Goal: Find specific page/section: Find specific page/section

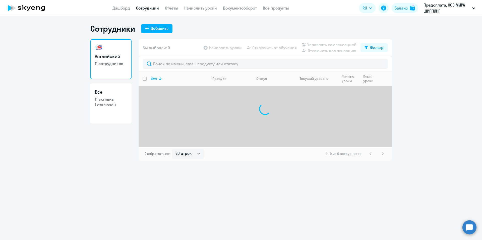
select select "30"
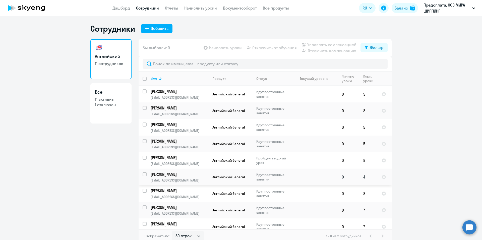
click at [321, 176] on td at bounding box center [314, 177] width 47 height 17
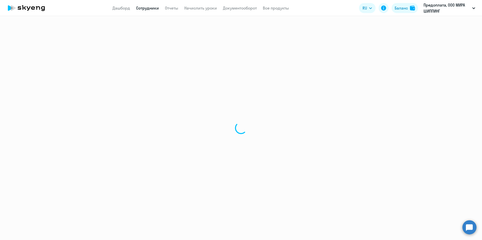
select select "english"
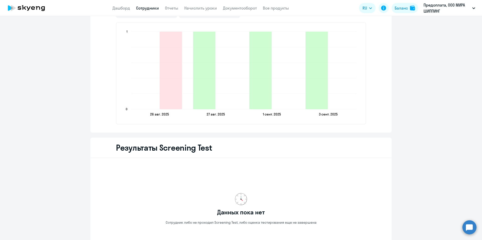
scroll to position [552, 0]
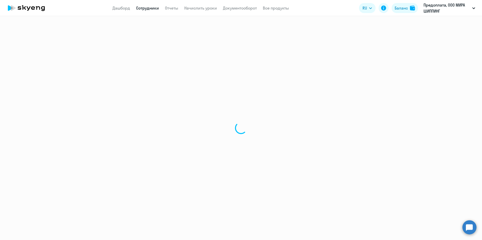
select select "30"
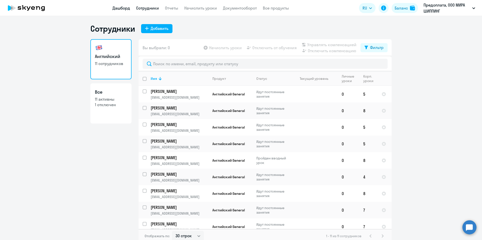
click at [118, 9] on link "Дашборд" at bounding box center [121, 8] width 18 height 5
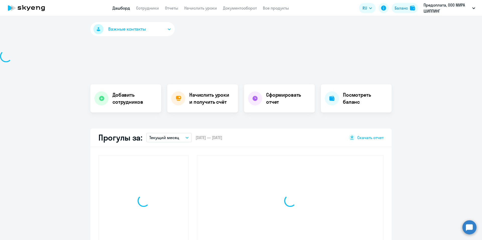
select select "30"
